Goal: Information Seeking & Learning: Learn about a topic

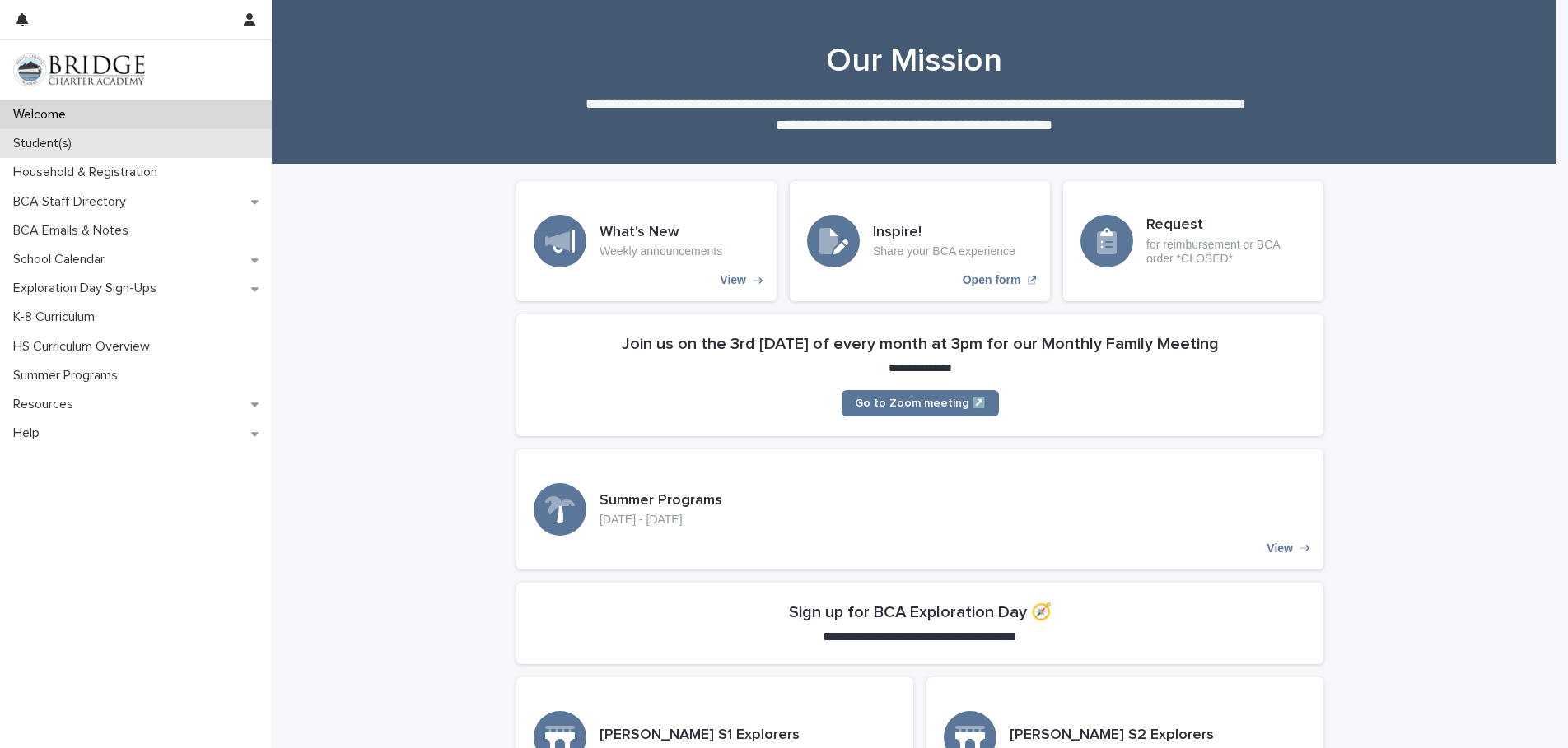
click at [24, 138] on p "Student(s)" at bounding box center [46, 144] width 78 height 16
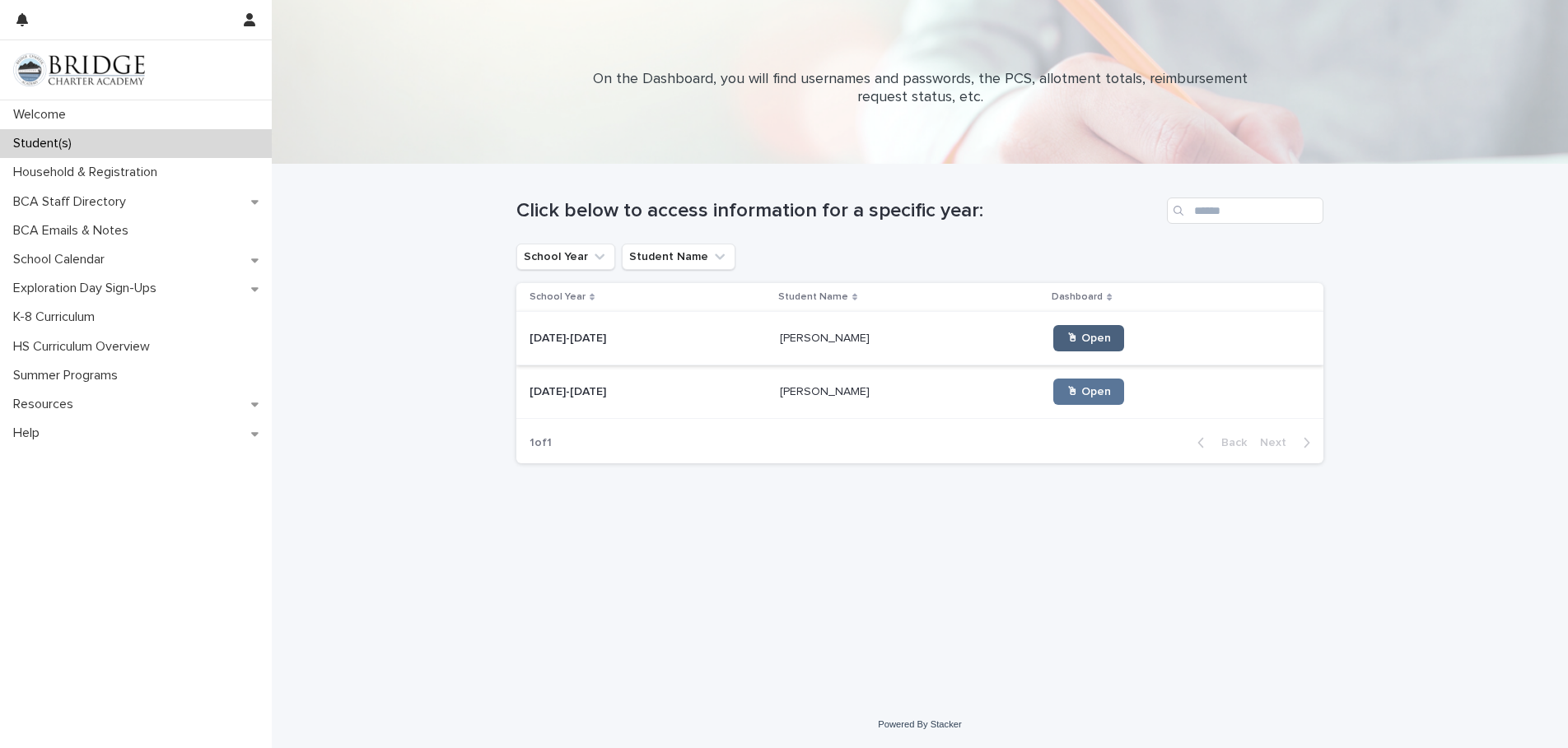
click at [1066, 338] on span "🖱 Open" at bounding box center [1088, 339] width 44 height 12
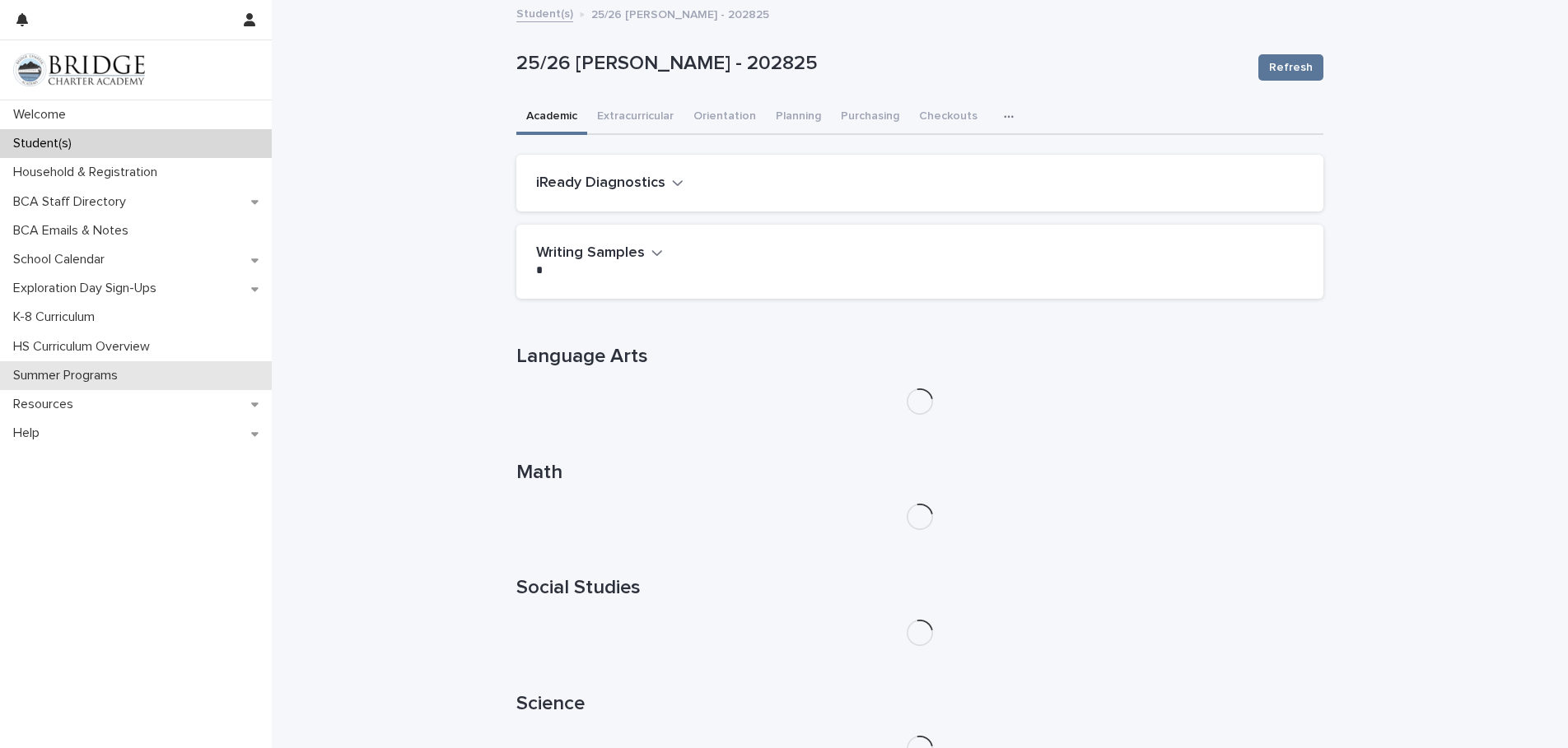
click at [72, 381] on p "Summer Programs" at bounding box center [69, 376] width 124 height 16
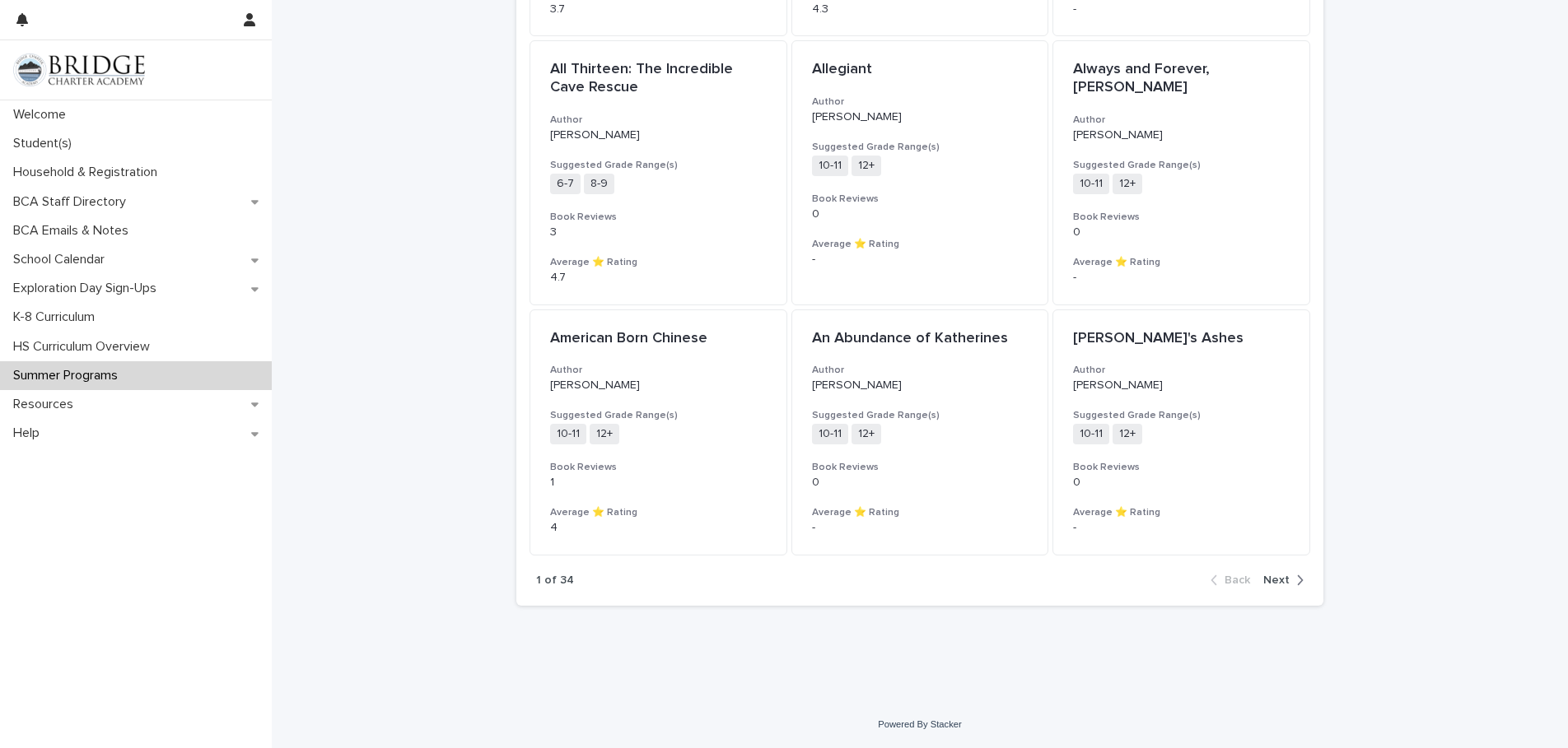
scroll to position [34, 0]
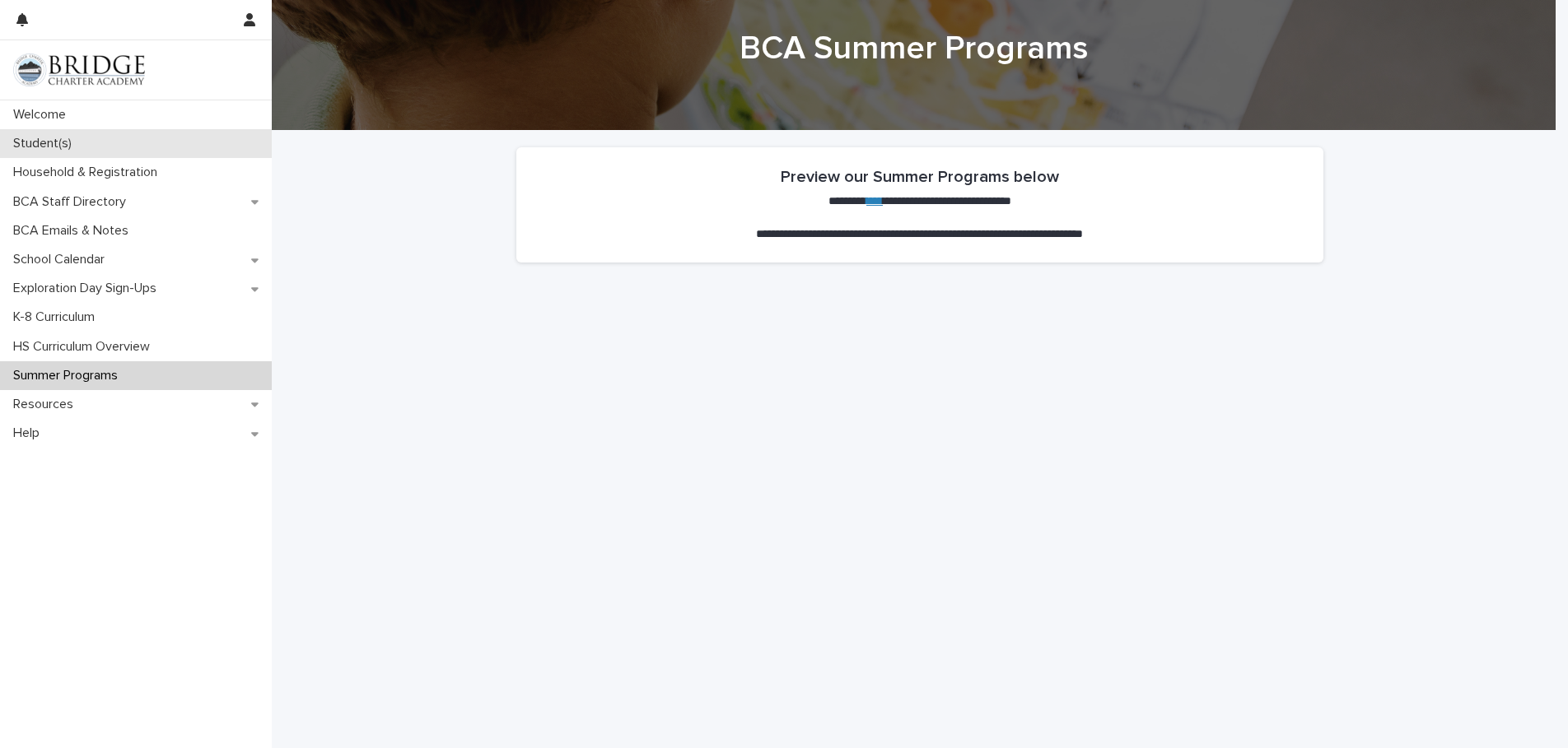
click at [61, 138] on p "Student(s)" at bounding box center [46, 144] width 78 height 16
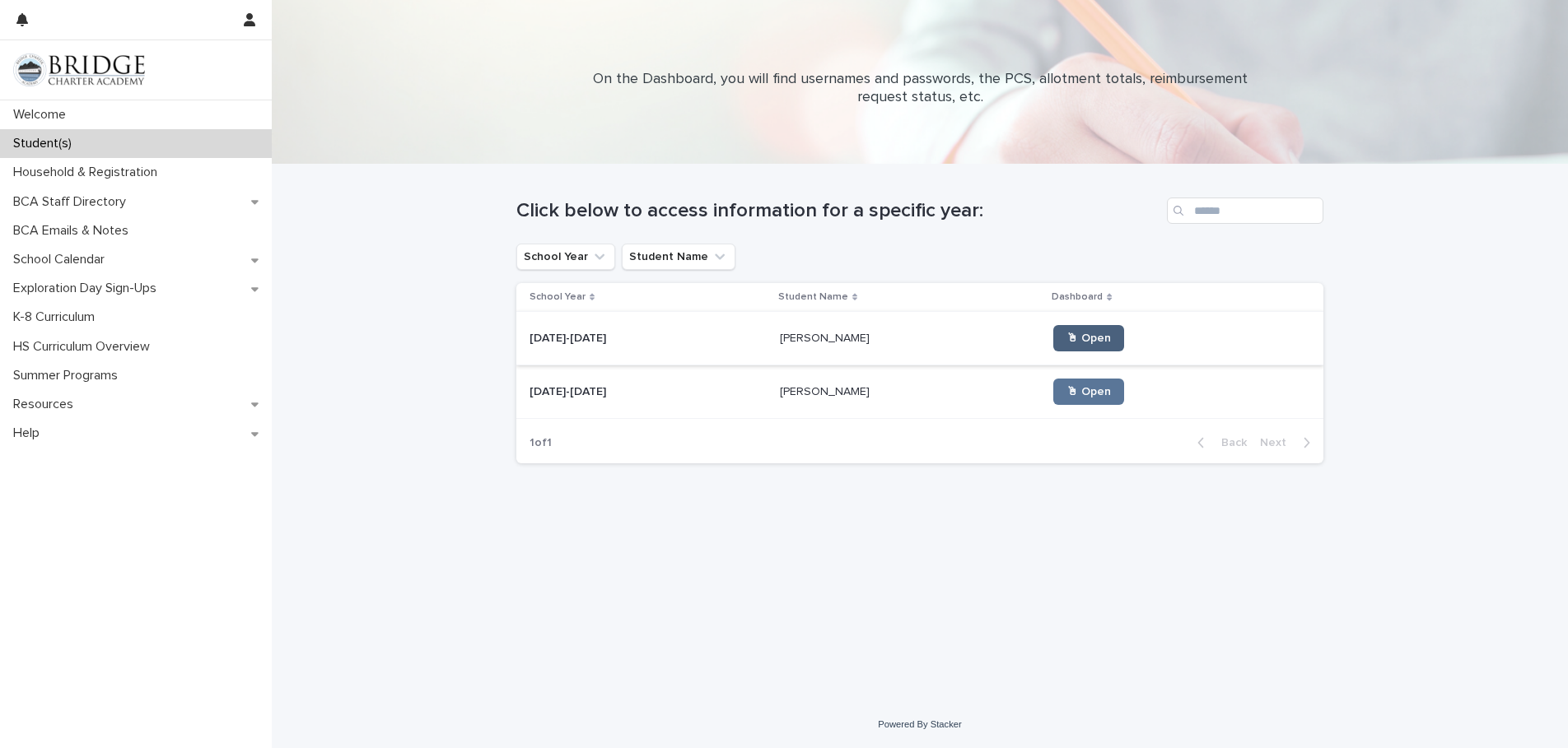
click at [1066, 339] on span "🖱 Open" at bounding box center [1088, 339] width 44 height 12
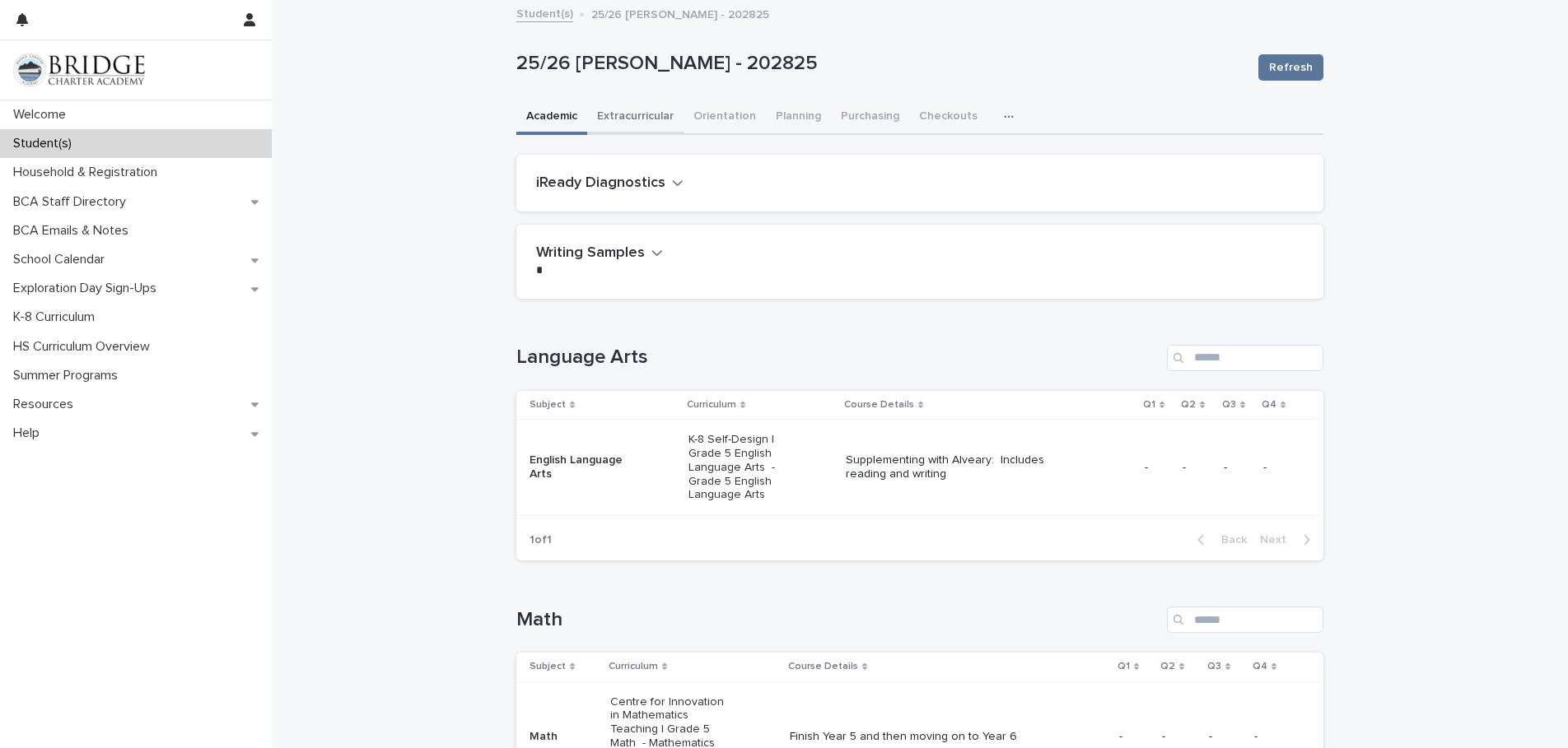
click at [630, 119] on button "Extracurricular" at bounding box center [635, 117] width 96 height 35
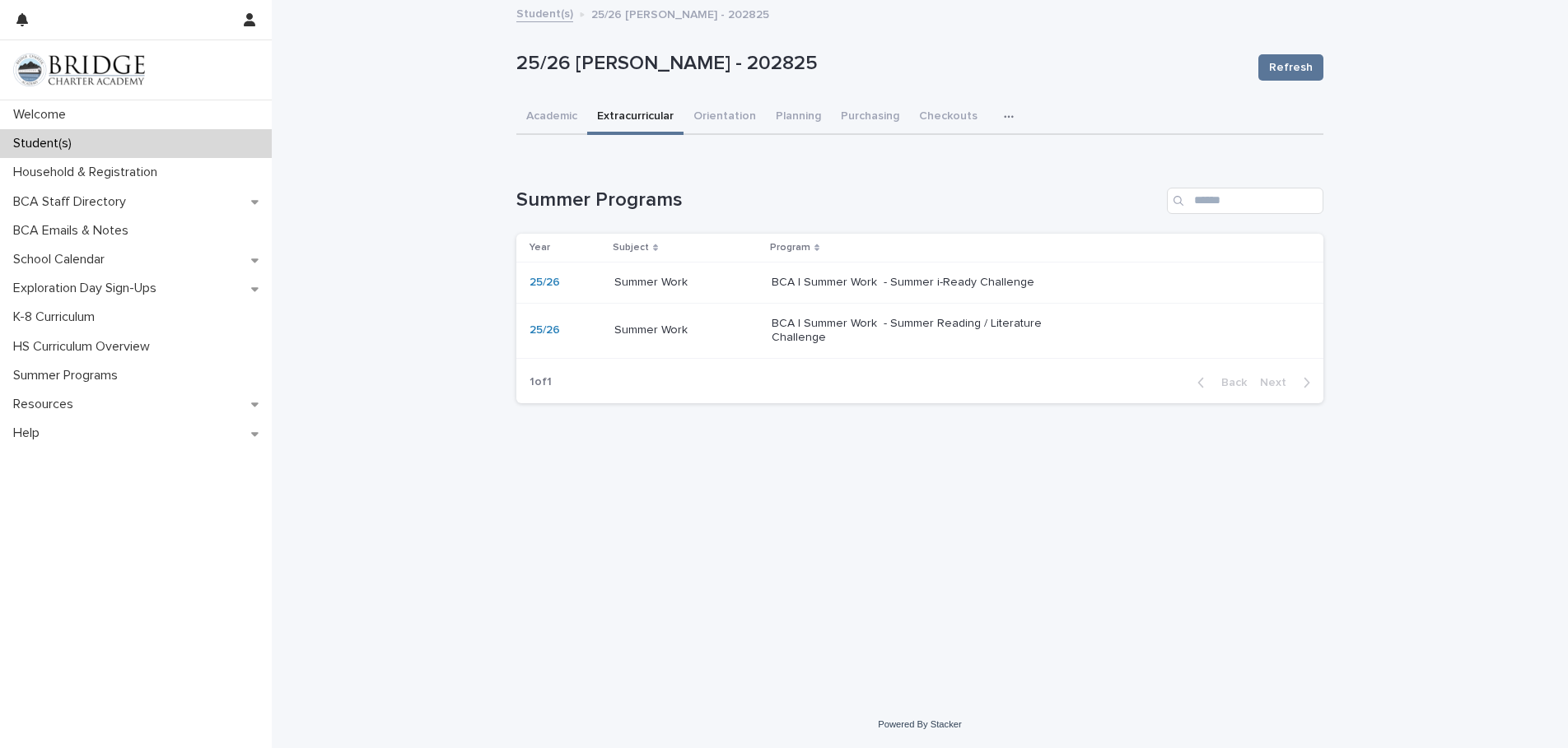
click at [879, 324] on p "BCA | Summer Work - Summer Reading / Literature Challenge" at bounding box center [908, 331] width 274 height 28
